Goal: Navigation & Orientation: Find specific page/section

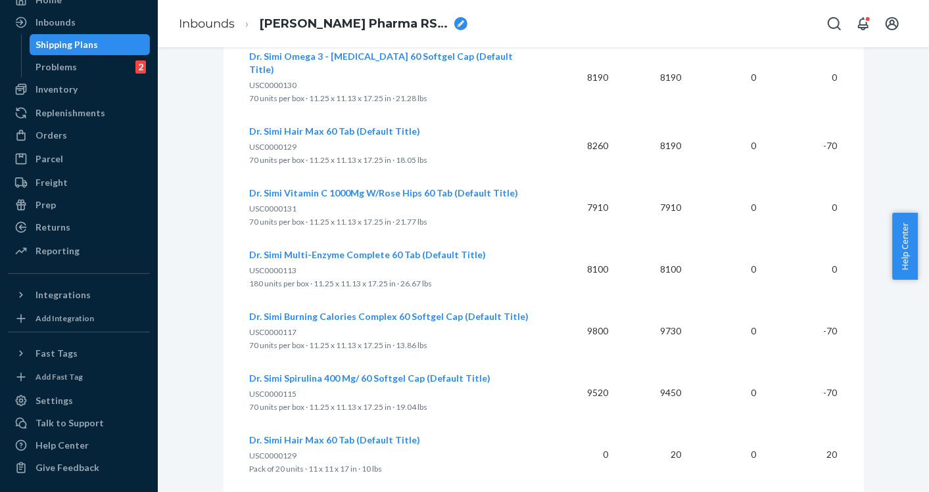
scroll to position [1029, 0]
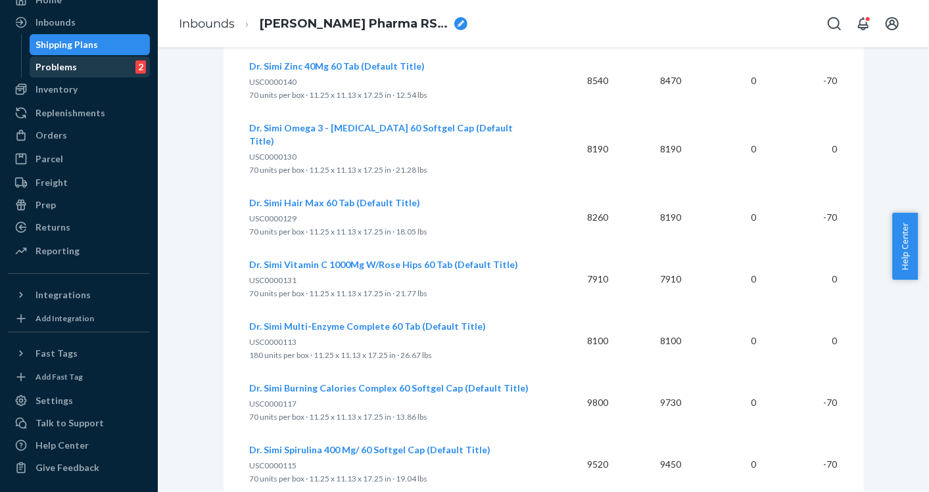
drag, startPoint x: 69, startPoint y: 55, endPoint x: 67, endPoint y: 62, distance: 7.5
click at [68, 57] on div "Shipping Plans Problems 2" at bounding box center [86, 55] width 130 height 43
click at [66, 66] on div "Problems" at bounding box center [56, 66] width 41 height 13
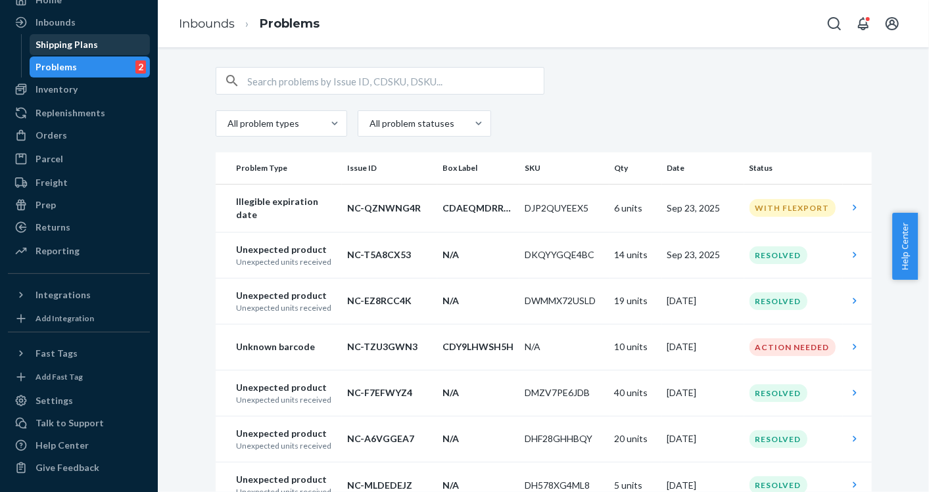
click at [71, 48] on div "Shipping Plans" at bounding box center [67, 44] width 62 height 13
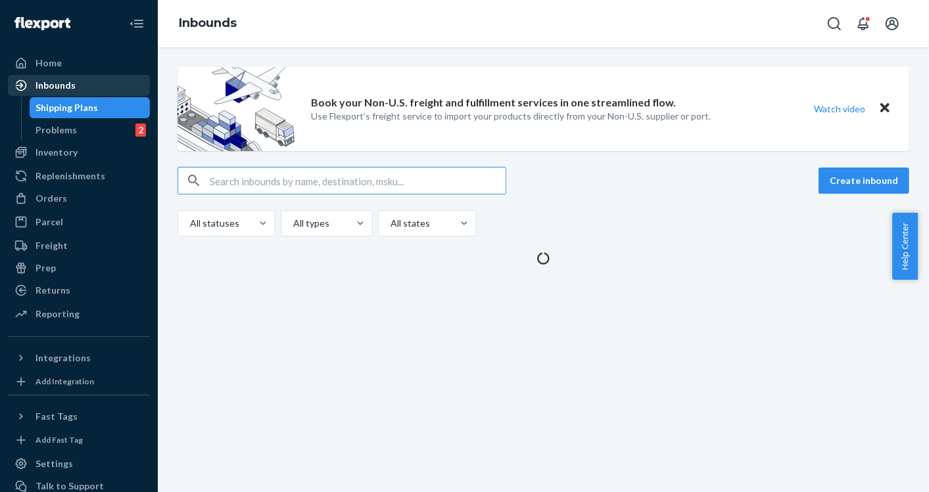
click at [64, 79] on div "Inbounds" at bounding box center [56, 85] width 40 height 13
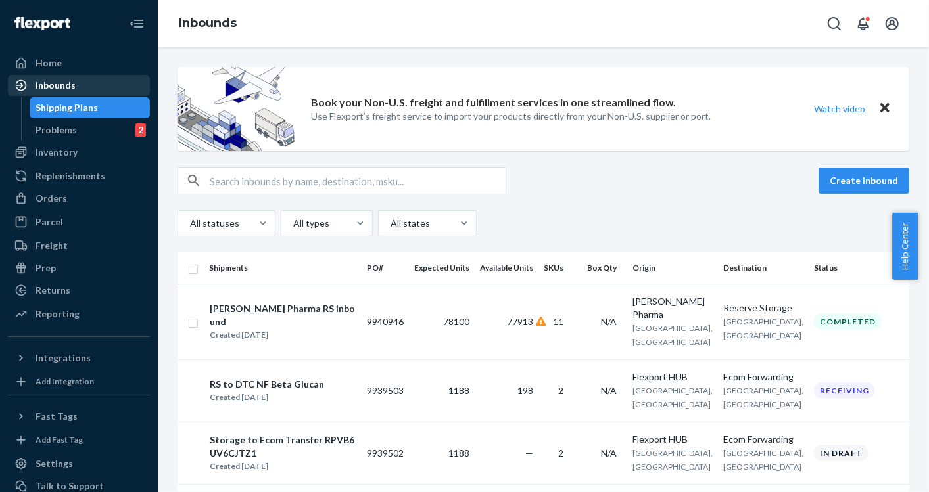
click at [64, 93] on div "Inbounds" at bounding box center [78, 85] width 139 height 18
click at [62, 84] on div "Inbounds" at bounding box center [56, 85] width 40 height 13
click at [78, 133] on div "Problems 2" at bounding box center [90, 130] width 118 height 18
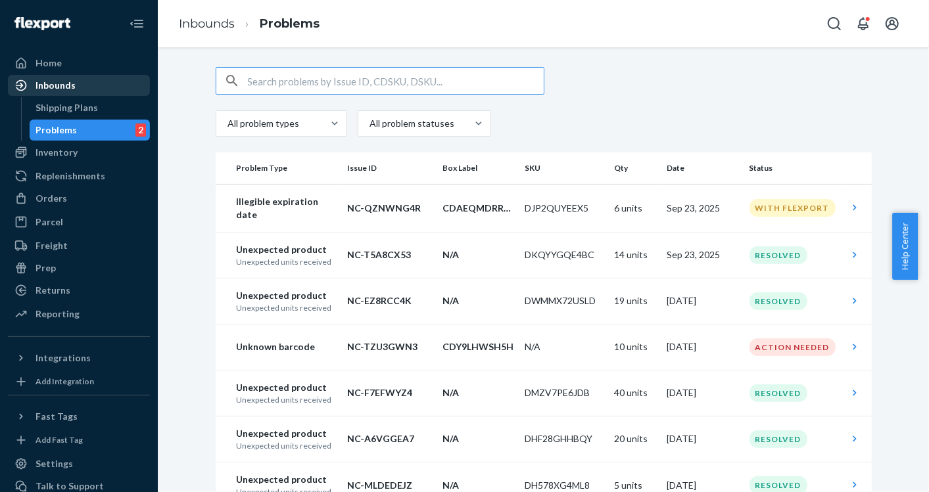
click at [72, 90] on div "Inbounds" at bounding box center [56, 85] width 40 height 13
